Goal: Task Accomplishment & Management: Use online tool/utility

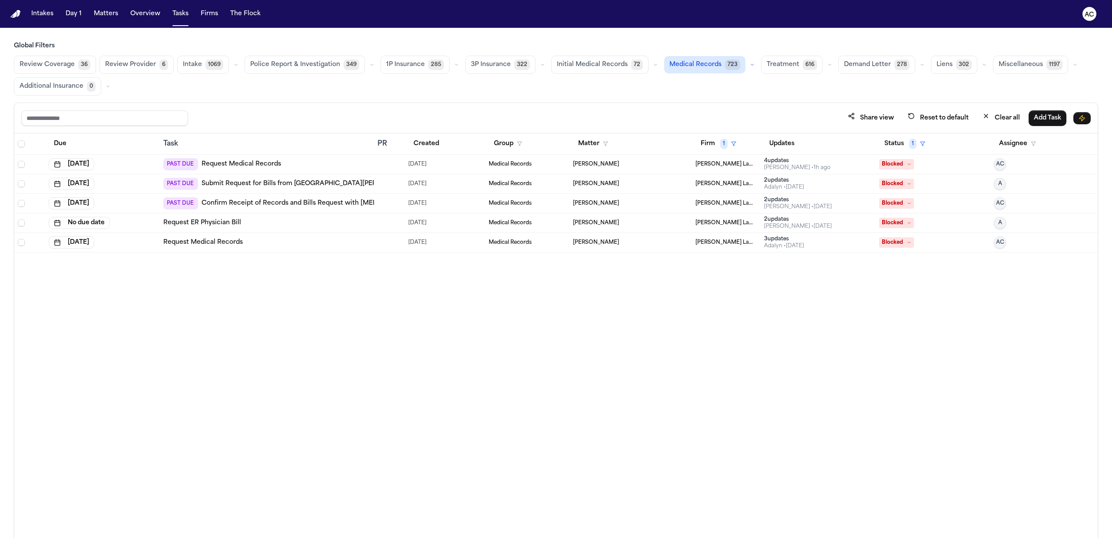
click at [234, 186] on link "Submit Request for Bills from [GEOGRAPHIC_DATA][PERSON_NAME] – [PERSON_NAME]" at bounding box center [337, 183] width 273 height 9
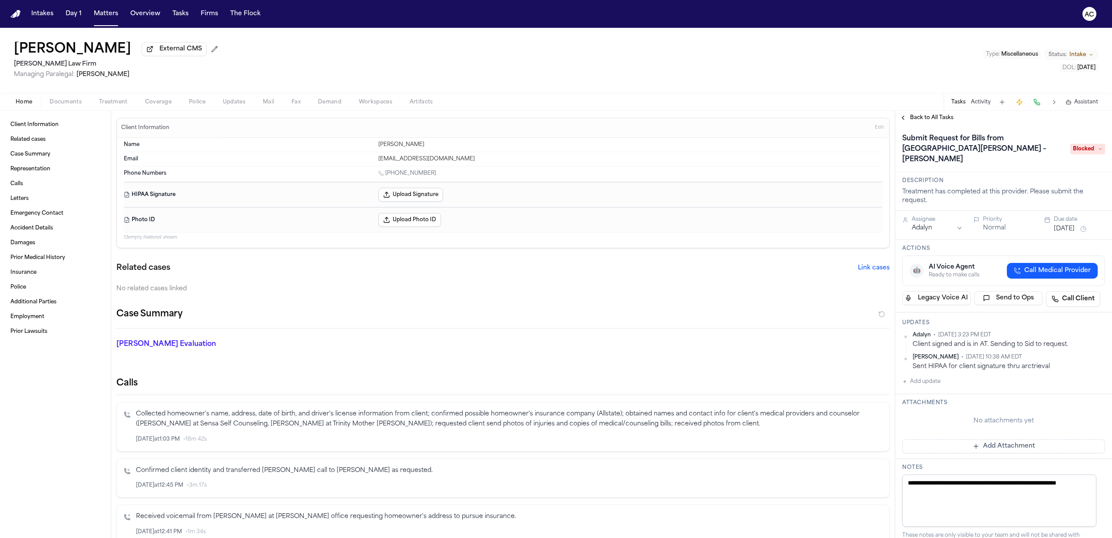
scroll to position [373, 0]
